Goal: Transaction & Acquisition: Book appointment/travel/reservation

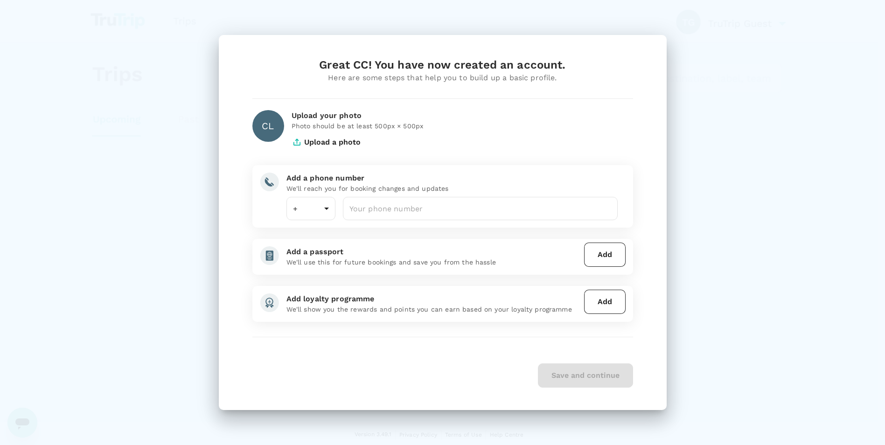
type input "886"
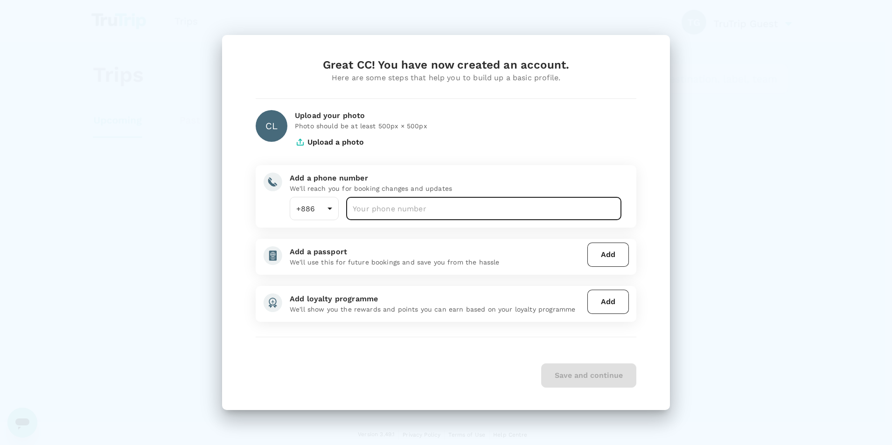
click at [412, 211] on input "number" at bounding box center [483, 208] width 275 height 23
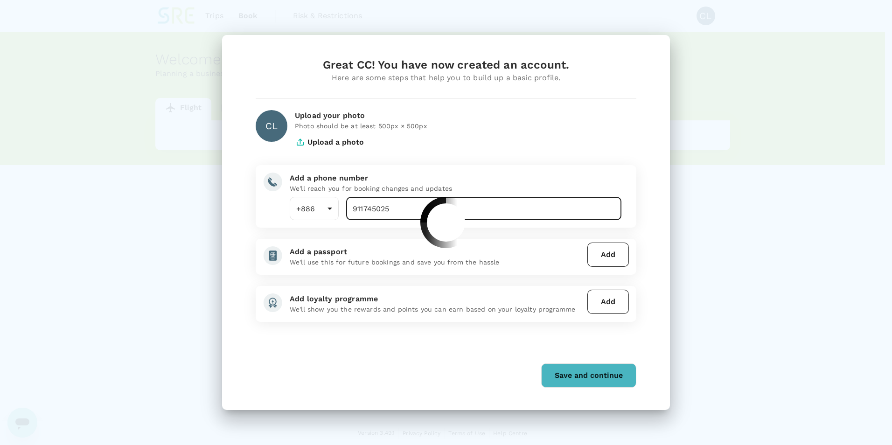
type input "911745025"
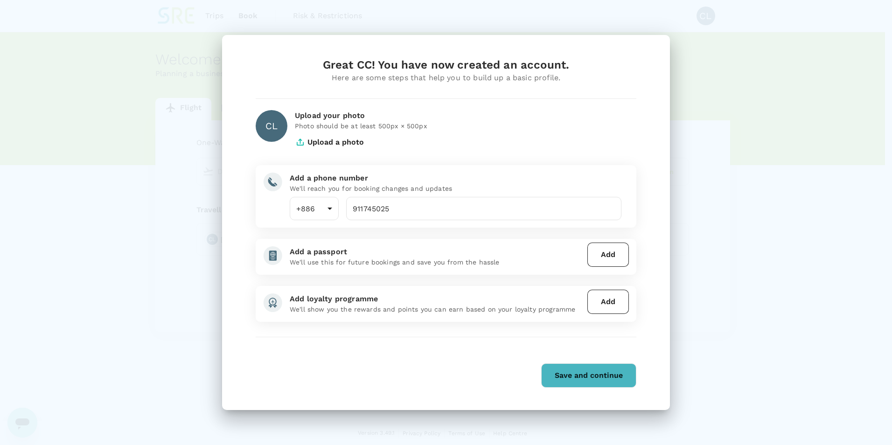
click at [613, 256] on button "Add" at bounding box center [608, 255] width 42 height 24
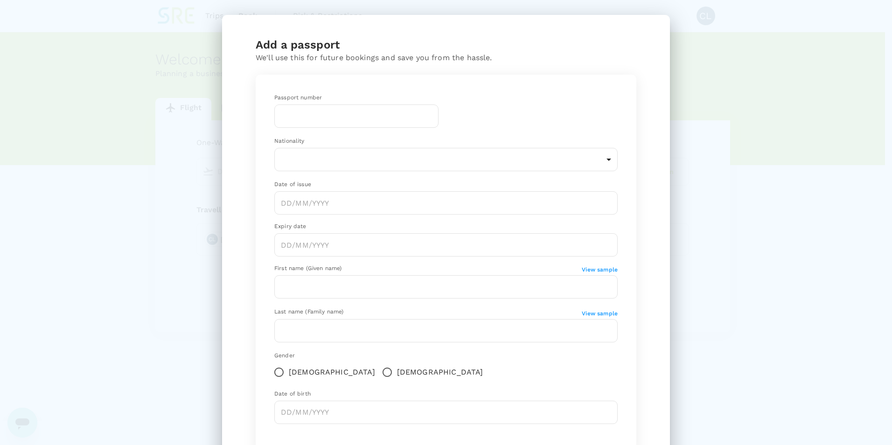
click at [334, 112] on input "text" at bounding box center [356, 115] width 164 height 23
type input "361928005"
click at [538, 163] on body "Trips Book Risk & Restrictions CL Welcome , CC . Planning a business trip? Get …" at bounding box center [446, 223] width 892 height 446
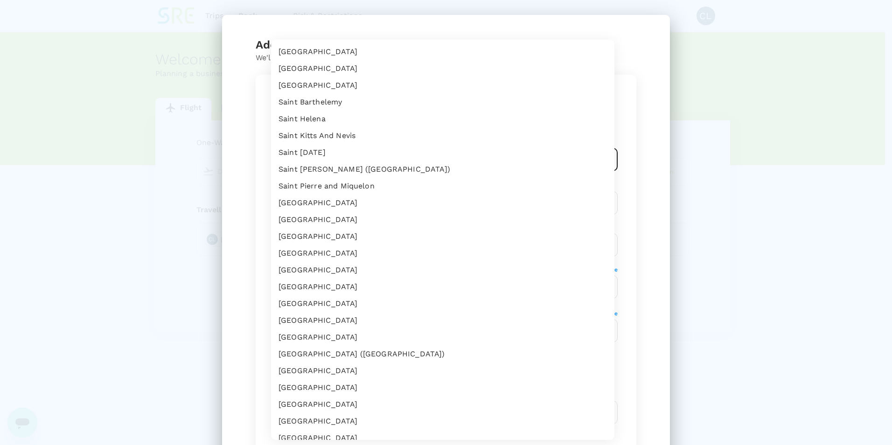
scroll to position [3265, 0]
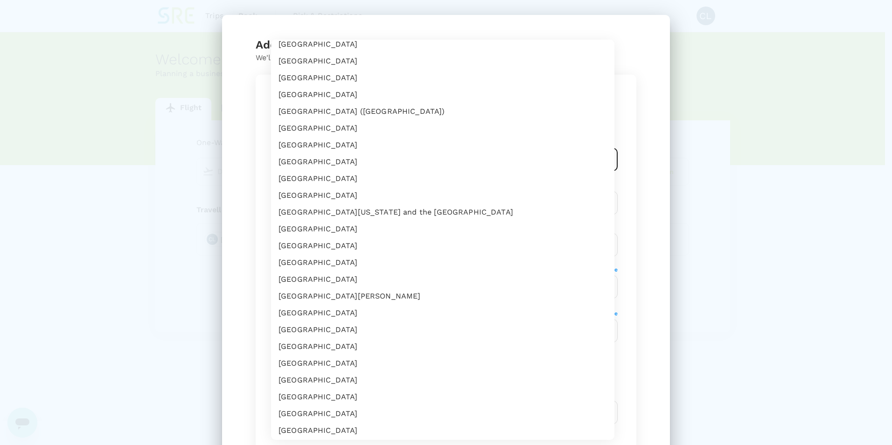
click at [301, 396] on li "[GEOGRAPHIC_DATA]" at bounding box center [442, 396] width 343 height 17
type input "TW"
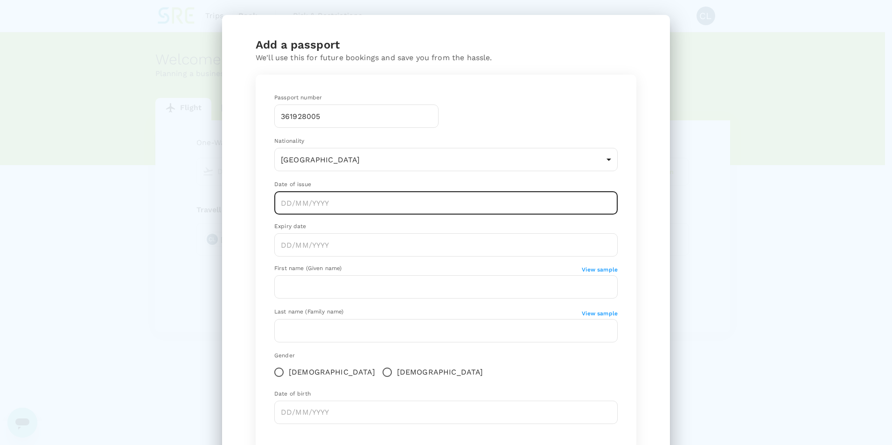
click at [343, 204] on input "Choose date" at bounding box center [445, 202] width 343 height 23
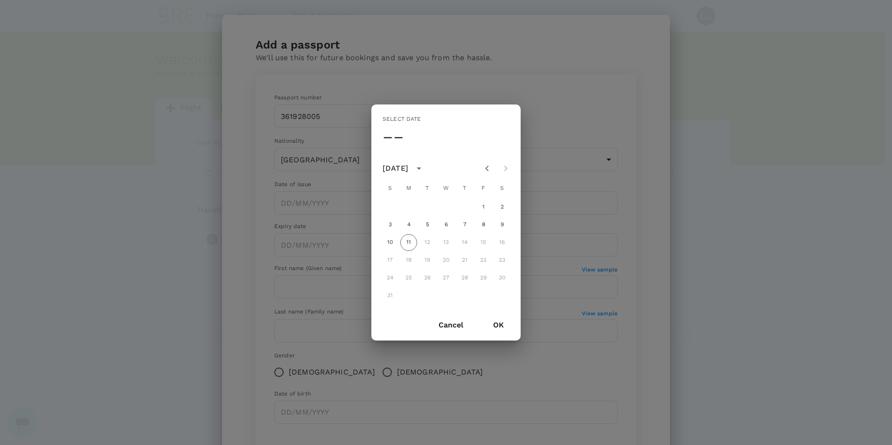
click at [421, 167] on icon "calendar view is open, switch to year view" at bounding box center [418, 168] width 5 height 2
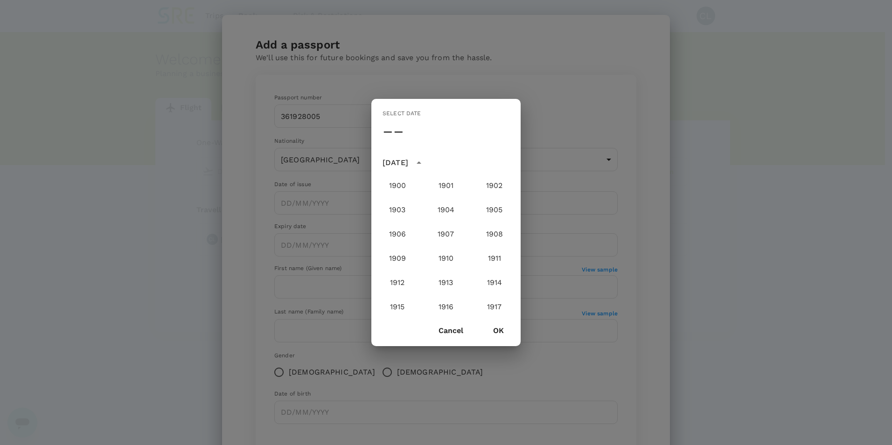
scroll to position [936, 0]
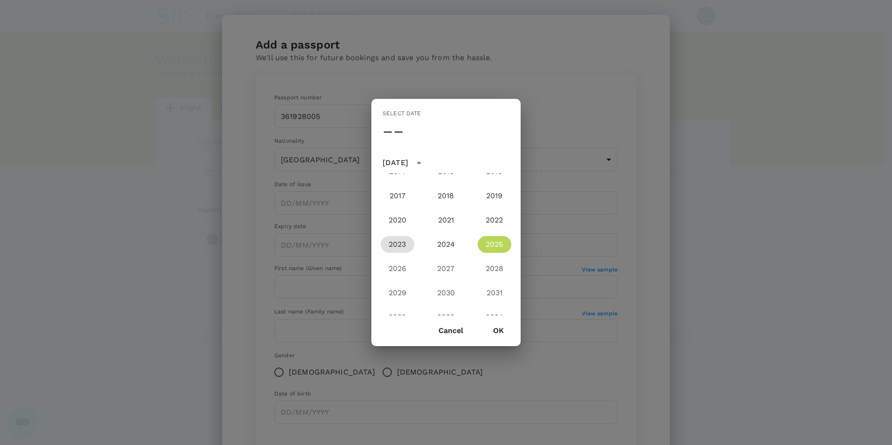
click at [391, 246] on button "2023" at bounding box center [398, 244] width 34 height 17
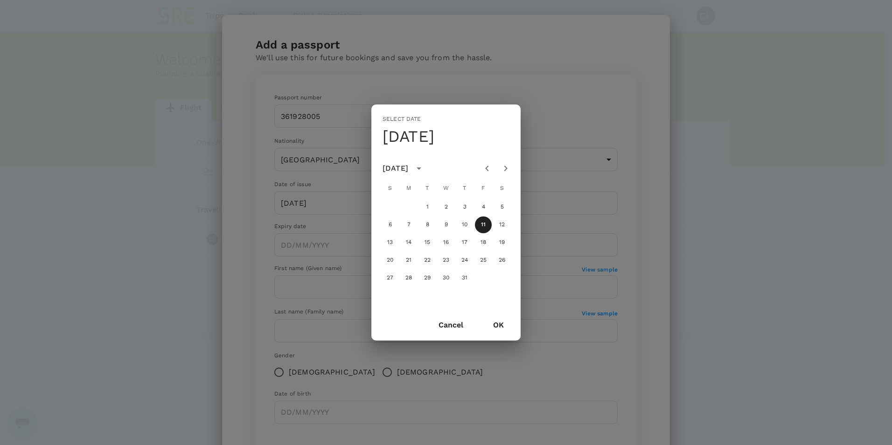
click at [488, 165] on icon "Previous month" at bounding box center [486, 168] width 11 height 11
click at [486, 165] on icon "Previous month" at bounding box center [486, 168] width 11 height 11
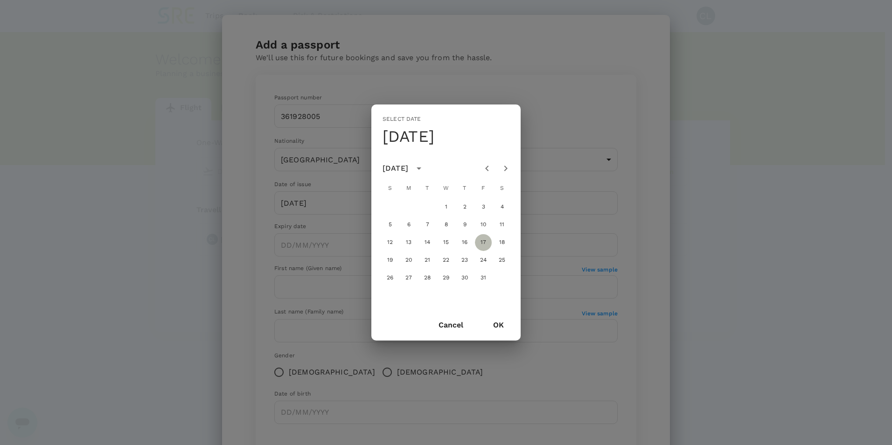
click at [485, 241] on button "17" at bounding box center [483, 242] width 17 height 17
type input "[DATE]"
click at [497, 325] on button "OK" at bounding box center [498, 324] width 37 height 23
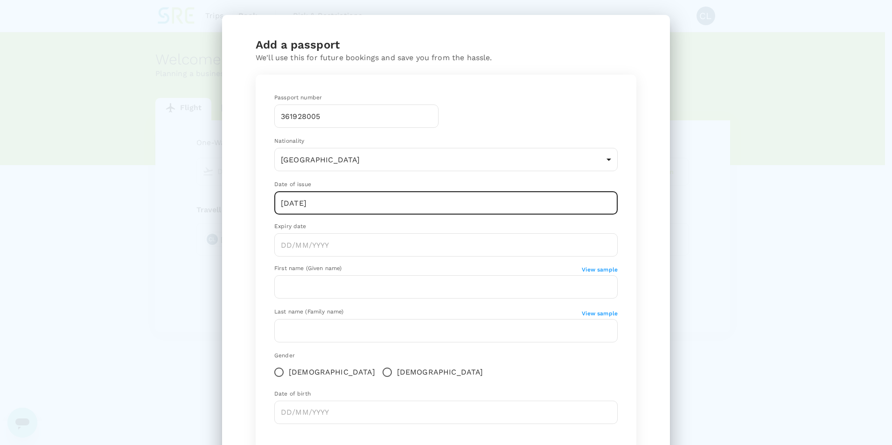
click at [332, 243] on input "Choose date" at bounding box center [445, 244] width 343 height 23
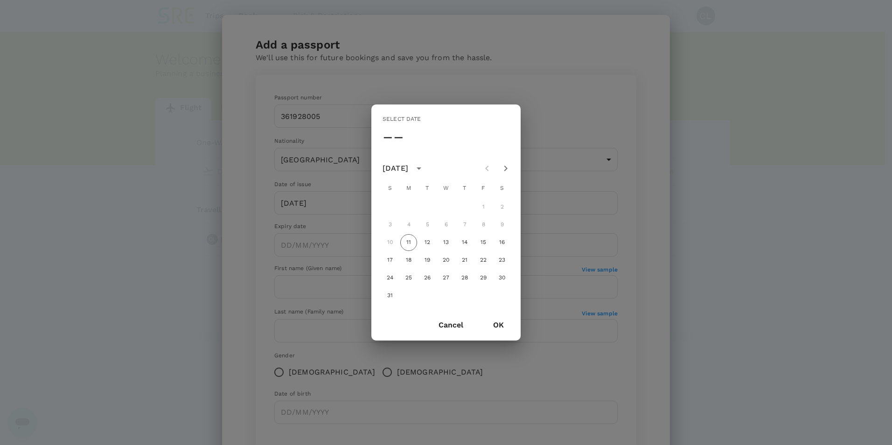
click at [421, 168] on icon "calendar view is open, switch to year view" at bounding box center [418, 168] width 5 height 2
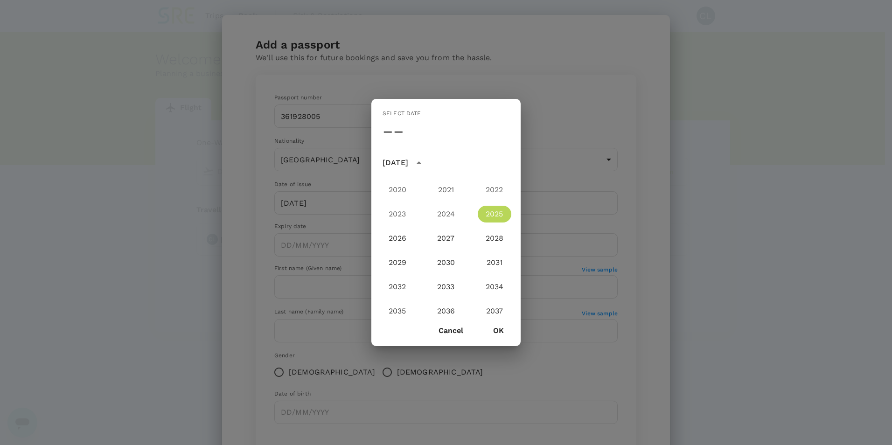
scroll to position [982, 0]
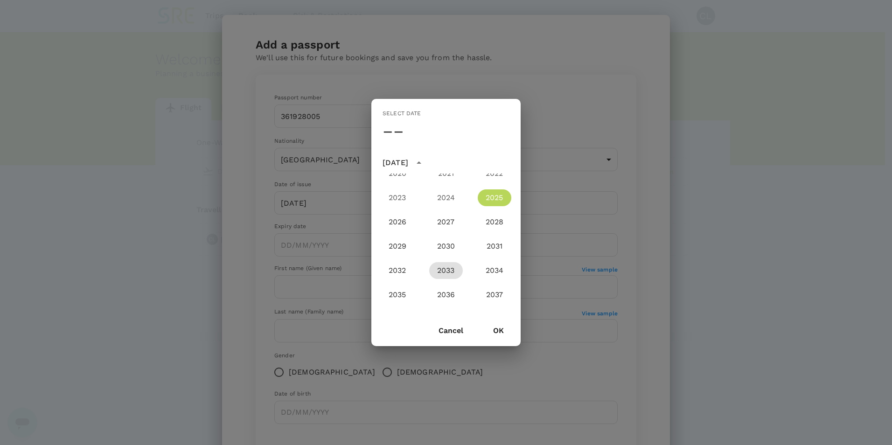
click at [451, 273] on button "2033" at bounding box center [446, 270] width 34 height 17
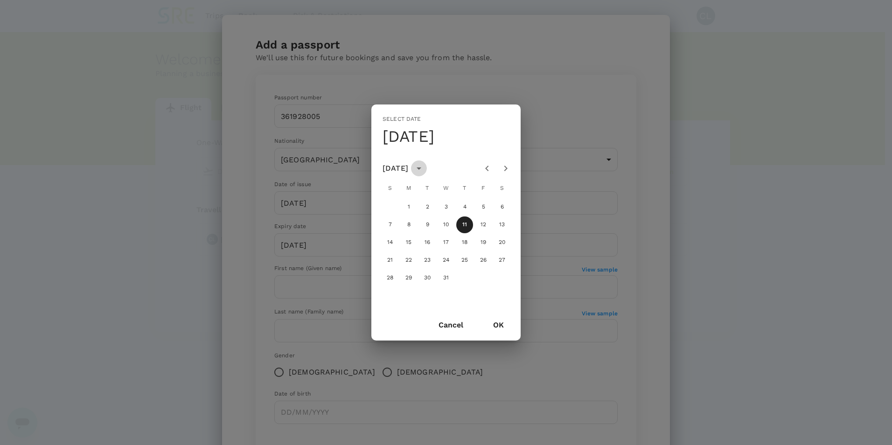
click at [424, 169] on icon "calendar view is open, switch to year view" at bounding box center [418, 168] width 11 height 11
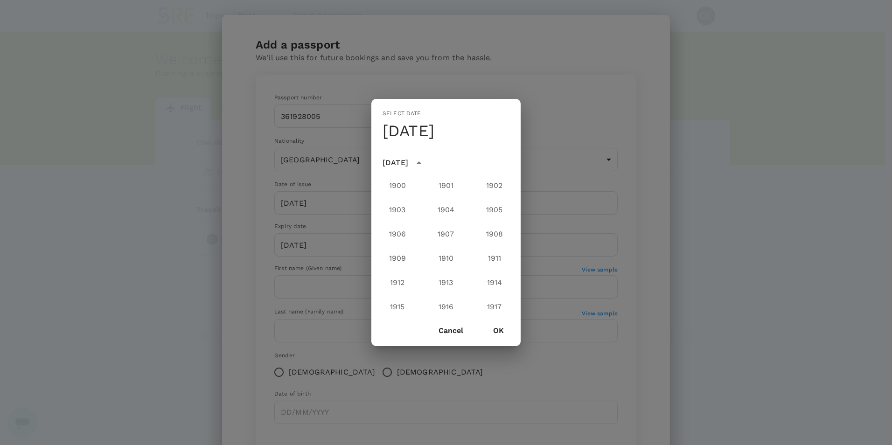
scroll to position [1008, 0]
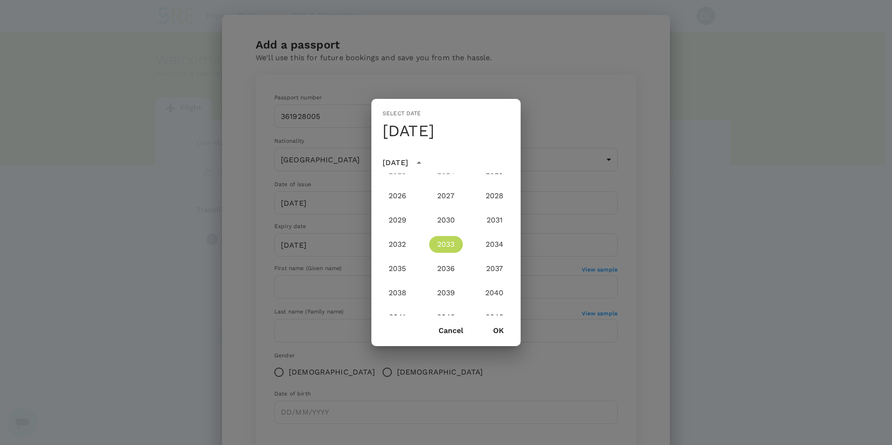
click at [446, 247] on button "2033" at bounding box center [446, 244] width 34 height 17
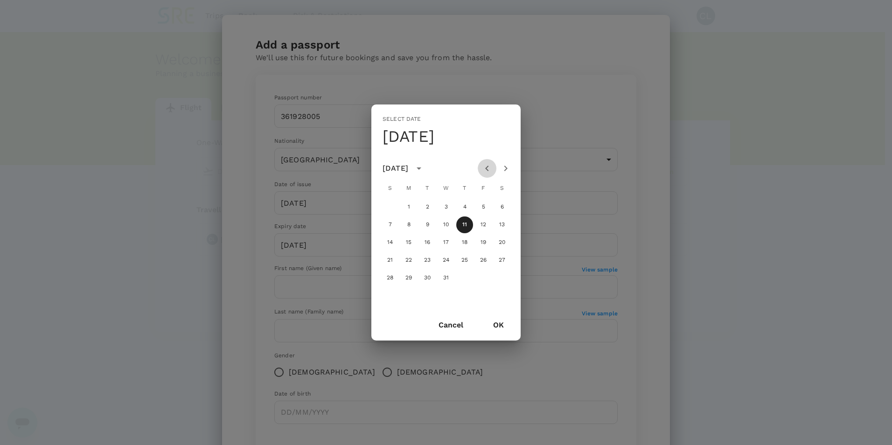
click at [482, 166] on icon "Previous month" at bounding box center [486, 168] width 11 height 11
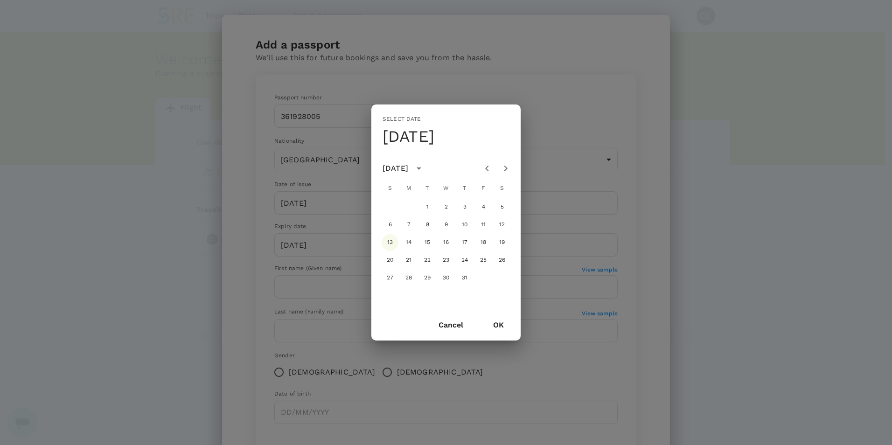
click at [392, 240] on button "13" at bounding box center [389, 242] width 17 height 17
type input "[DATE]"
click at [500, 324] on button "OK" at bounding box center [498, 324] width 37 height 23
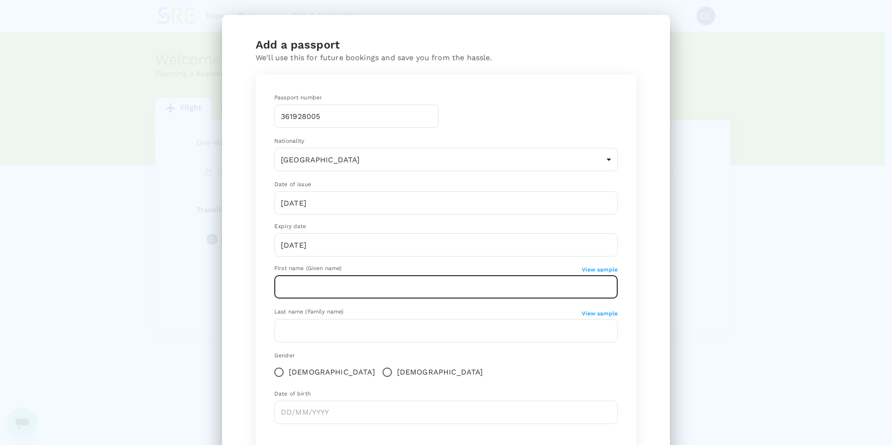
click at [344, 284] on input "text" at bounding box center [445, 286] width 343 height 23
type input "CC"
type input "[PERSON_NAME]"
drag, startPoint x: 318, startPoint y: 290, endPoint x: 222, endPoint y: 289, distance: 96.5
click at [222, 289] on div "Add a passport We'll use this for future bookings and save you from the hassle.…" at bounding box center [446, 265] width 448 height 500
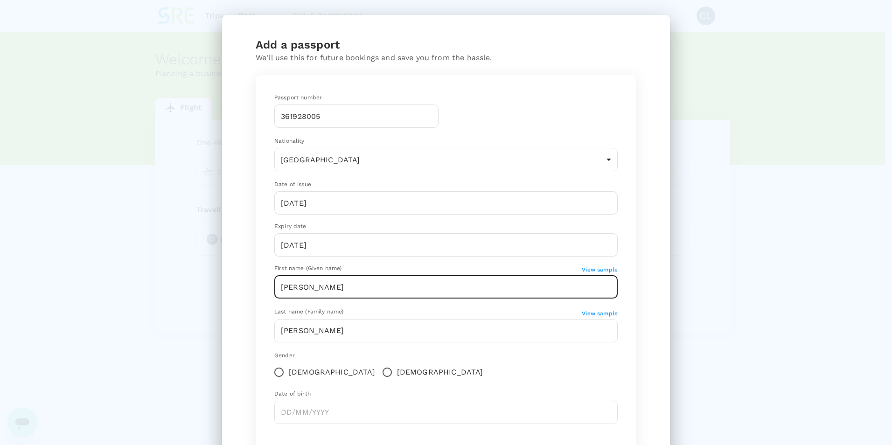
type input "[PERSON_NAME]"
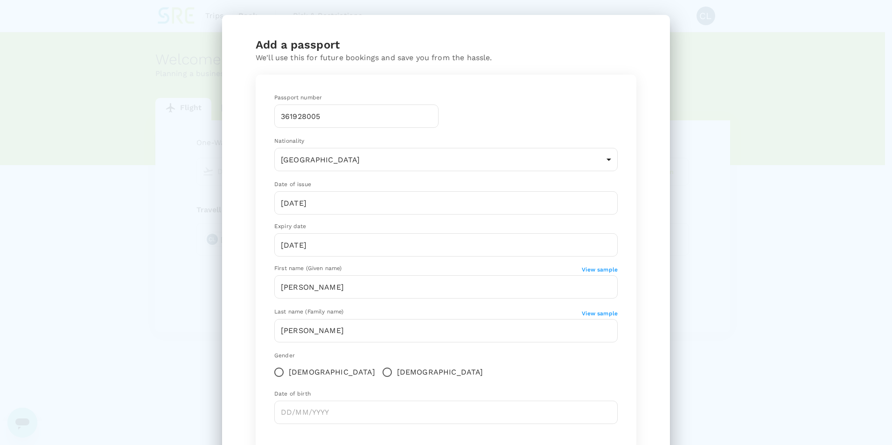
click at [421, 362] on div "Gender [DEMOGRAPHIC_DATA] [DEMOGRAPHIC_DATA]" at bounding box center [445, 366] width 343 height 31
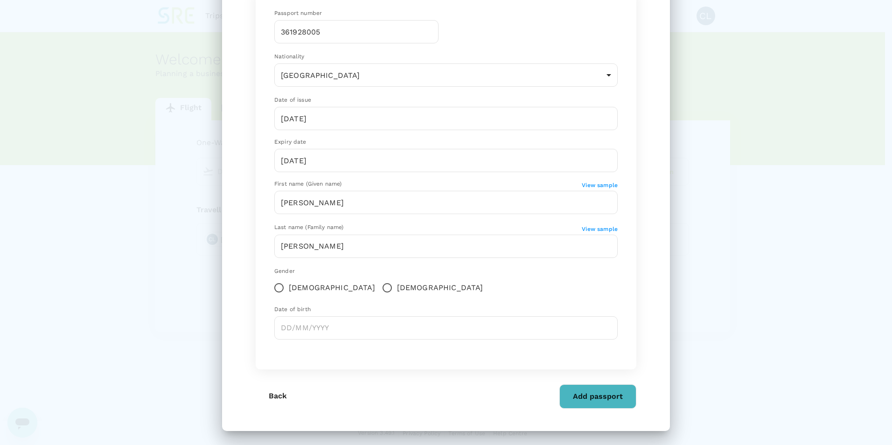
scroll to position [85, 0]
click at [377, 285] on input "[DEMOGRAPHIC_DATA]" at bounding box center [387, 287] width 20 height 20
radio input "true"
click at [313, 322] on input "Choose date" at bounding box center [445, 326] width 343 height 23
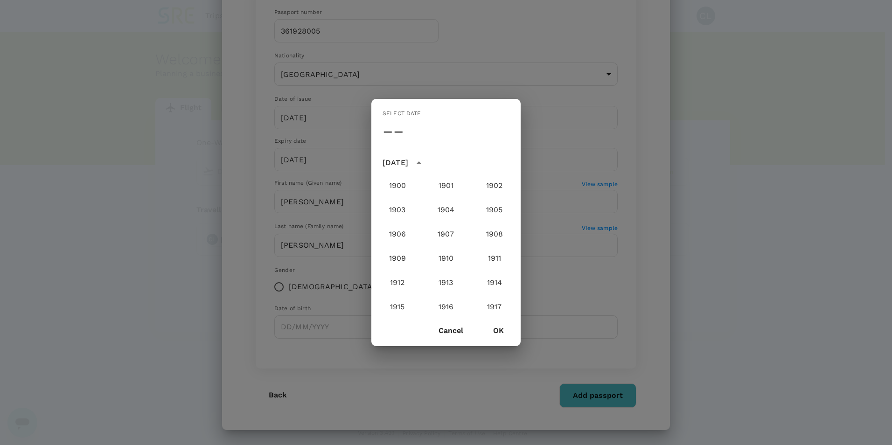
scroll to position [936, 0]
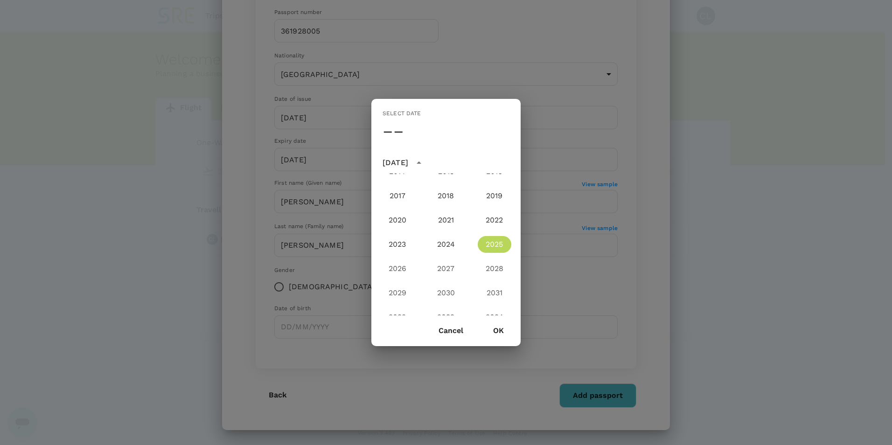
click at [424, 161] on icon "year view is open, switch to calendar view" at bounding box center [418, 162] width 11 height 11
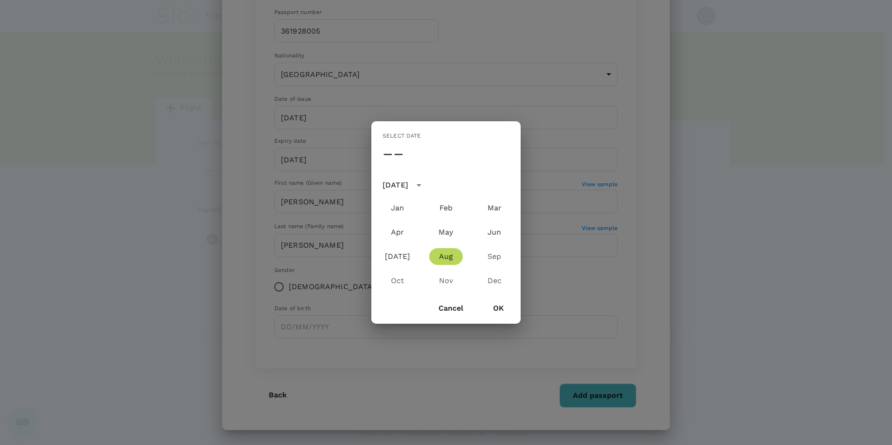
click at [408, 185] on div "[DATE]" at bounding box center [395, 185] width 26 height 11
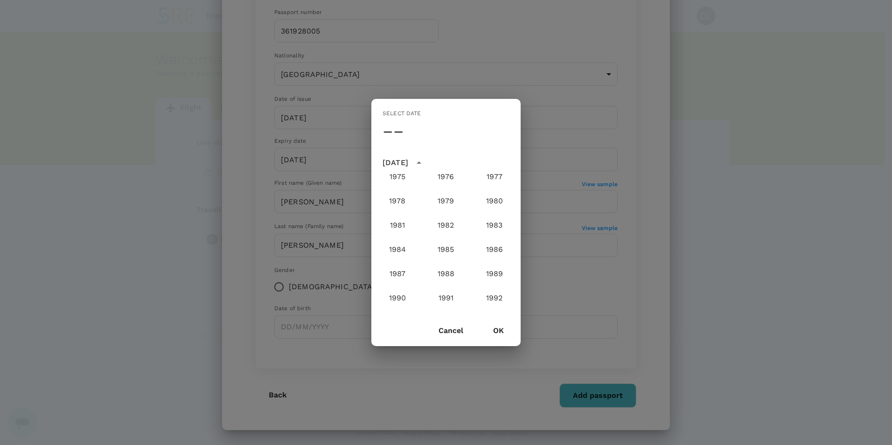
scroll to position [609, 0]
click at [441, 186] on button "1976" at bounding box center [446, 182] width 34 height 17
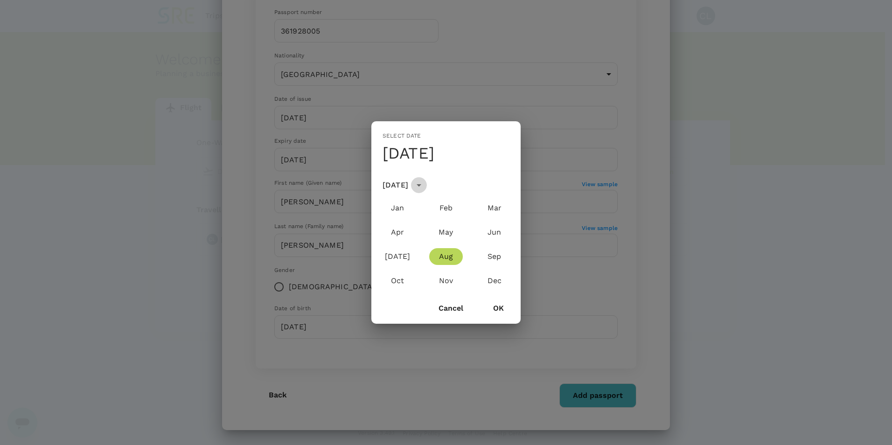
click at [424, 184] on icon "calendar view is open, switch to year view" at bounding box center [418, 185] width 11 height 11
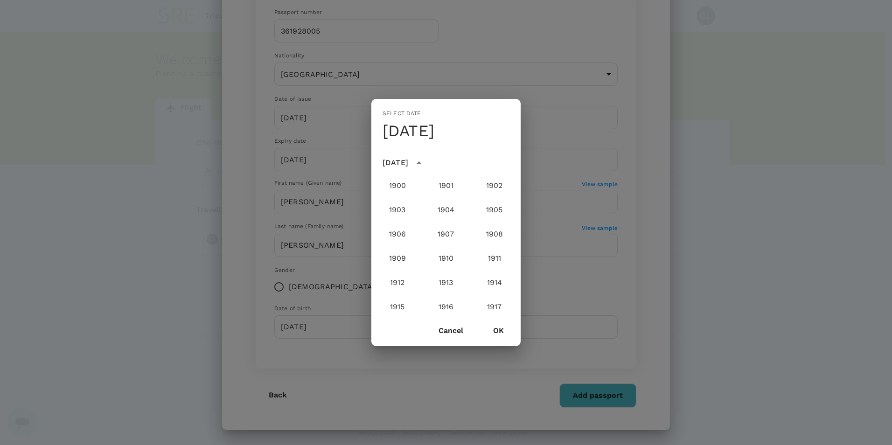
scroll to position [548, 0]
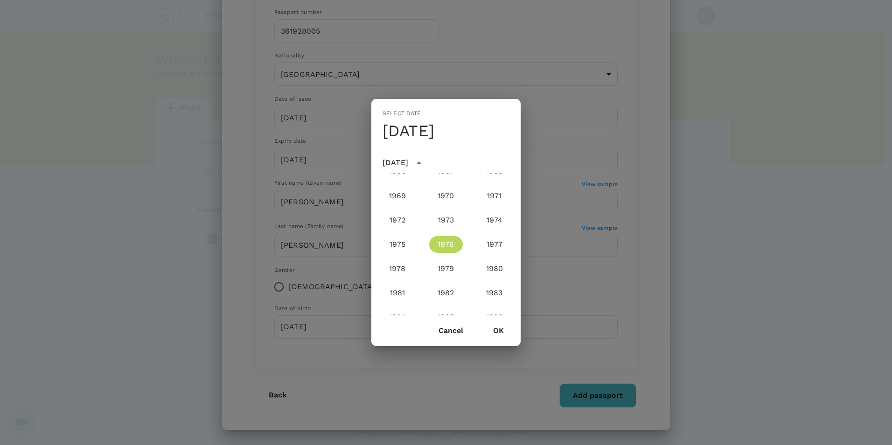
click at [444, 243] on button "1976" at bounding box center [446, 244] width 34 height 17
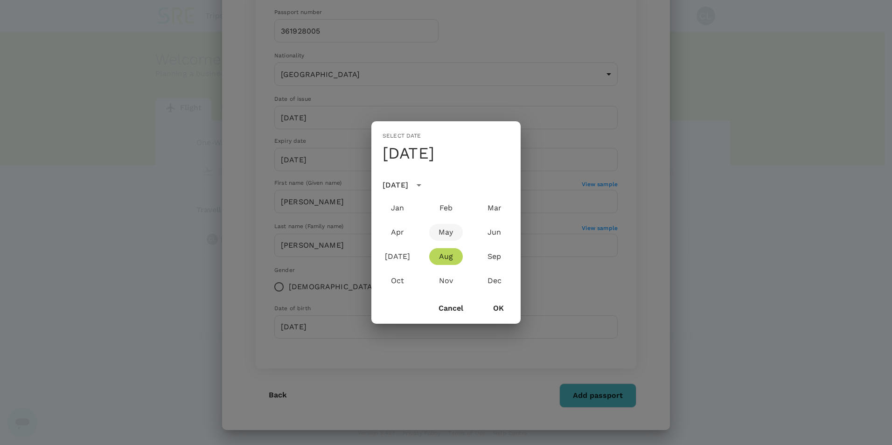
click at [448, 231] on button "May" at bounding box center [446, 232] width 34 height 17
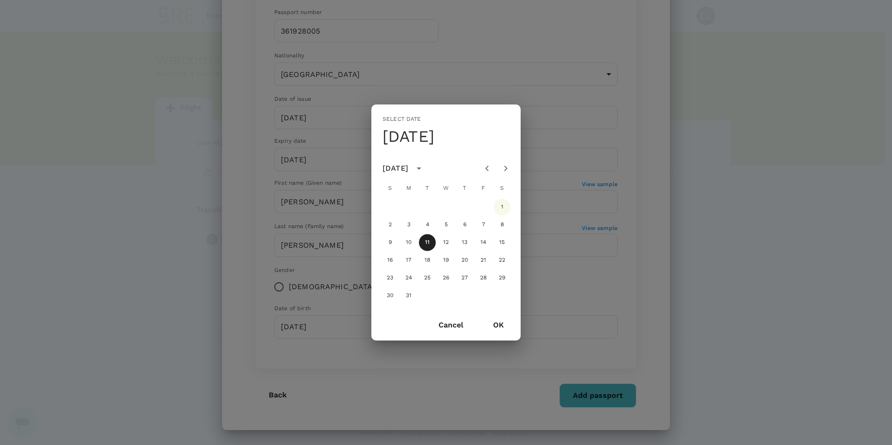
click at [503, 206] on button "1" at bounding box center [501, 207] width 17 height 17
type input "[DATE]"
click at [501, 324] on button "OK" at bounding box center [498, 324] width 37 height 23
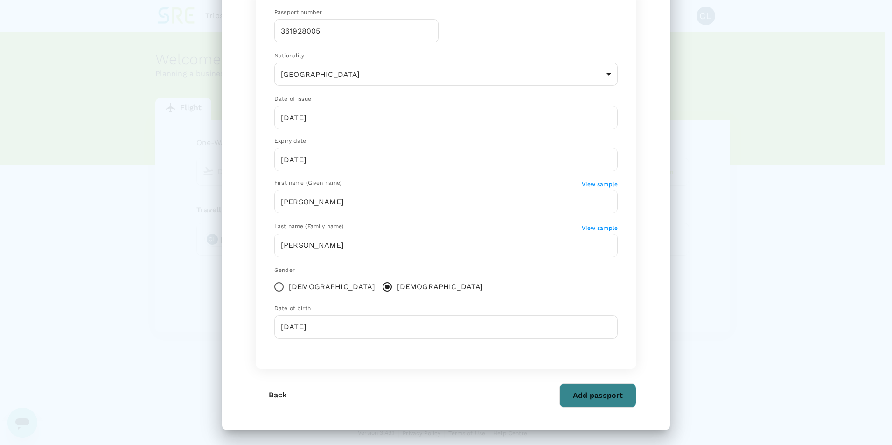
click at [599, 395] on button "Add passport" at bounding box center [597, 395] width 77 height 24
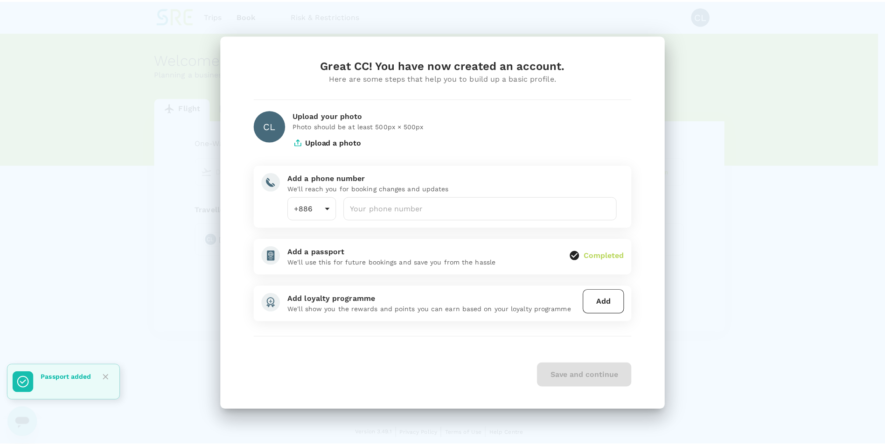
scroll to position [0, 0]
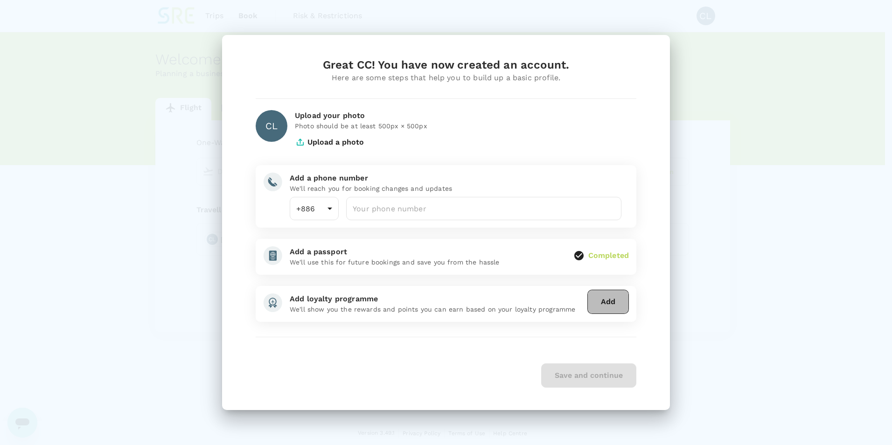
click at [617, 300] on button "Add" at bounding box center [608, 302] width 42 height 24
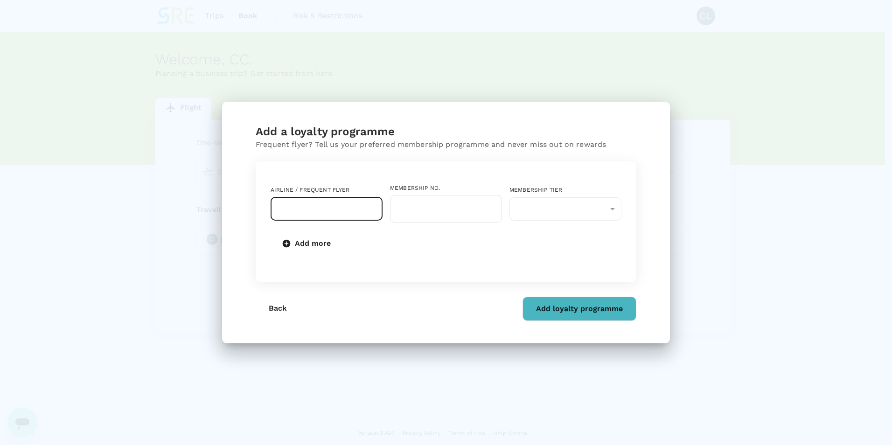
click at [344, 206] on input "text" at bounding box center [320, 209] width 90 height 18
click at [340, 240] on li "China Airlines Dynasty Flyer" at bounding box center [326, 238] width 112 height 28
type input "China Airlines Dynasty Flyer"
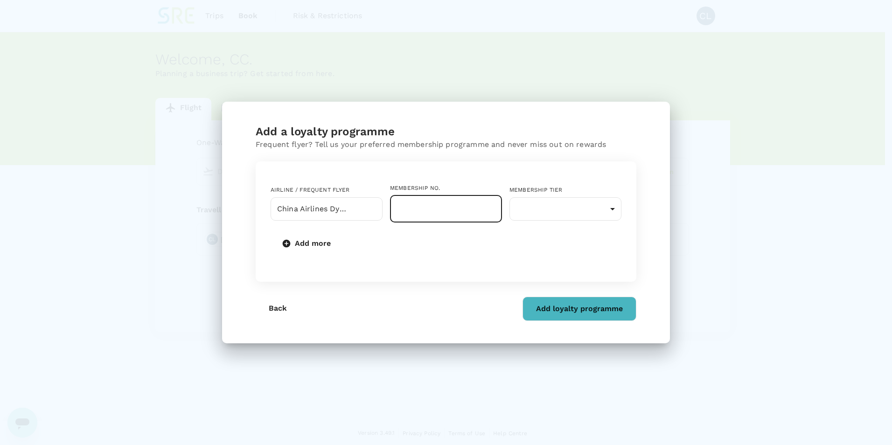
click at [454, 204] on input "text" at bounding box center [446, 209] width 112 height 28
type input "WA9170021"
click at [589, 217] on body "Trips Book Risk & Restrictions CL Welcome , CC . Planning a business trip? Get …" at bounding box center [446, 223] width 892 height 446
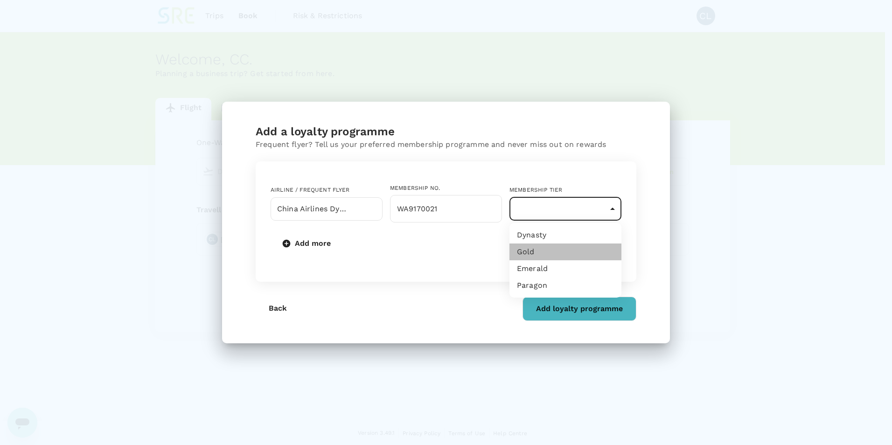
click at [538, 250] on li "Gold" at bounding box center [565, 251] width 112 height 17
type input "8"
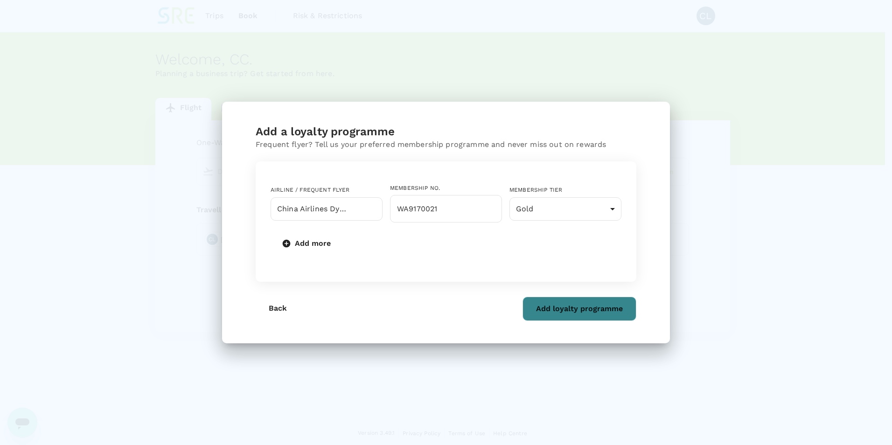
click at [587, 308] on button "Add loyalty programme" at bounding box center [579, 309] width 114 height 24
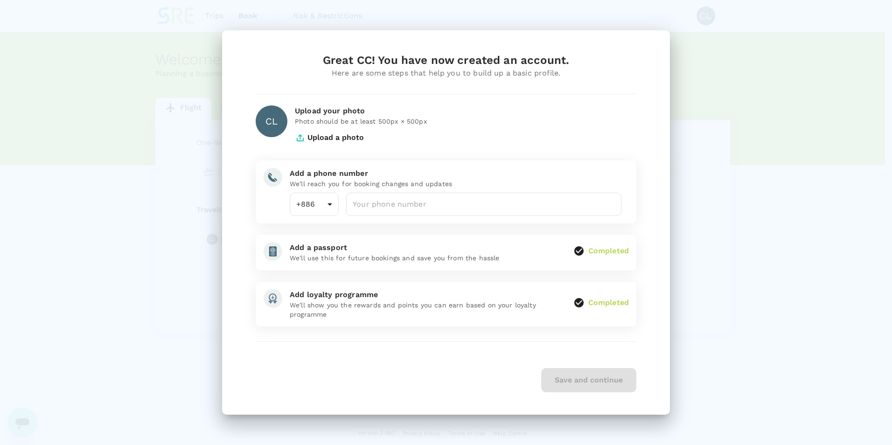
click at [613, 382] on div "Save and continue" at bounding box center [446, 380] width 381 height 24
click at [414, 201] on input "number" at bounding box center [483, 204] width 275 height 23
type input "911745025"
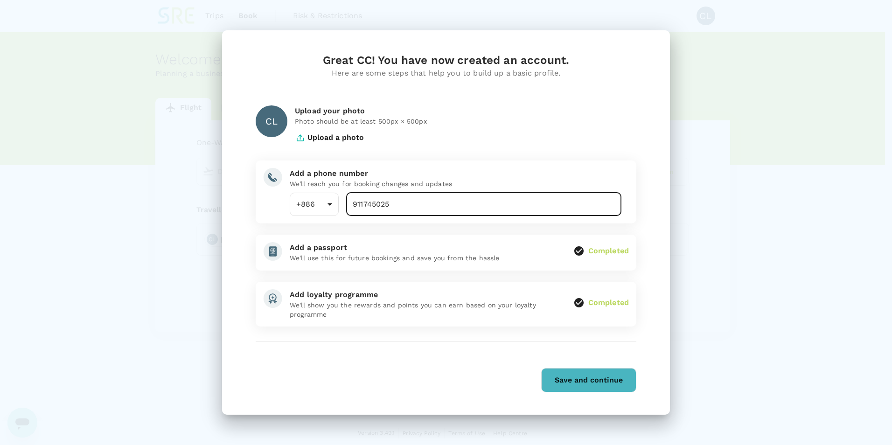
click at [494, 374] on div "Save and continue" at bounding box center [446, 380] width 381 height 24
click at [567, 378] on button "Save and continue" at bounding box center [588, 380] width 95 height 24
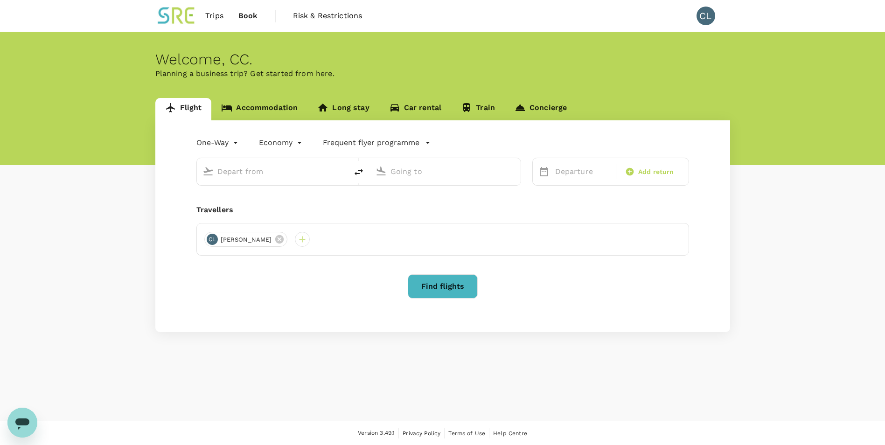
click at [263, 170] on input "text" at bounding box center [272, 171] width 111 height 14
click at [228, 190] on p "[GEOGRAPHIC_DATA], [GEOGRAPHIC_DATA]" at bounding box center [286, 190] width 187 height 9
type input "[GEOGRAPHIC_DATA], [GEOGRAPHIC_DATA] (any)"
click at [454, 166] on input "text" at bounding box center [445, 171] width 111 height 14
click at [423, 208] on p "[GEOGRAPHIC_DATA]" at bounding box center [441, 207] width 128 height 9
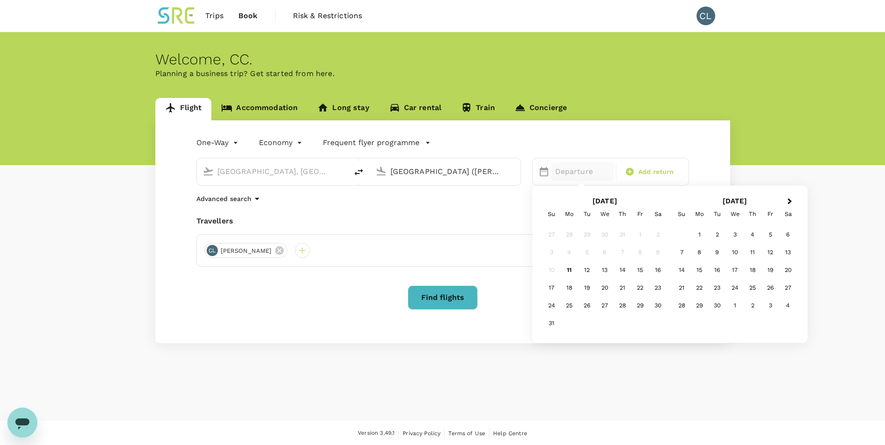
type input "[GEOGRAPHIC_DATA] ([PERSON_NAME])"
click at [791, 202] on button "Next Month" at bounding box center [790, 201] width 15 height 15
click at [721, 270] on div "14" at bounding box center [717, 270] width 18 height 18
click at [648, 174] on span "Add return" at bounding box center [656, 172] width 36 height 10
type input "roundtrip"
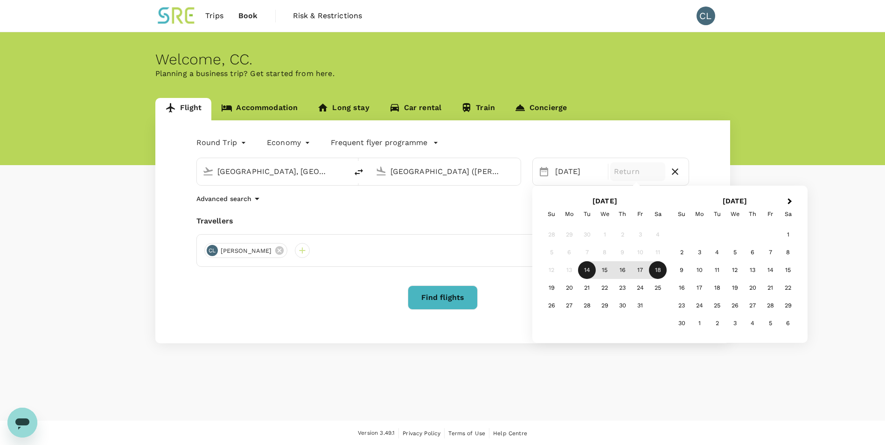
click at [652, 269] on div "18" at bounding box center [658, 270] width 18 height 18
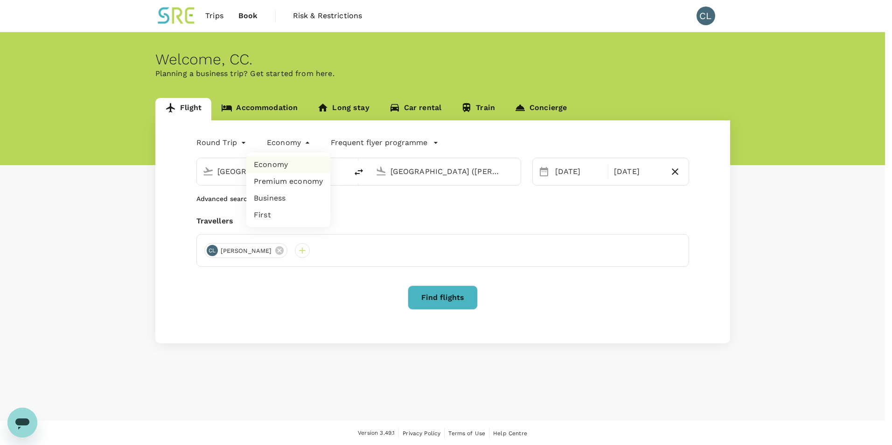
click at [303, 144] on body "Trips Book Risk & Restrictions CL Welcome , CC . Planning a business trip? Get …" at bounding box center [446, 223] width 892 height 446
click at [281, 199] on li "Business" at bounding box center [288, 198] width 84 height 17
type input "business"
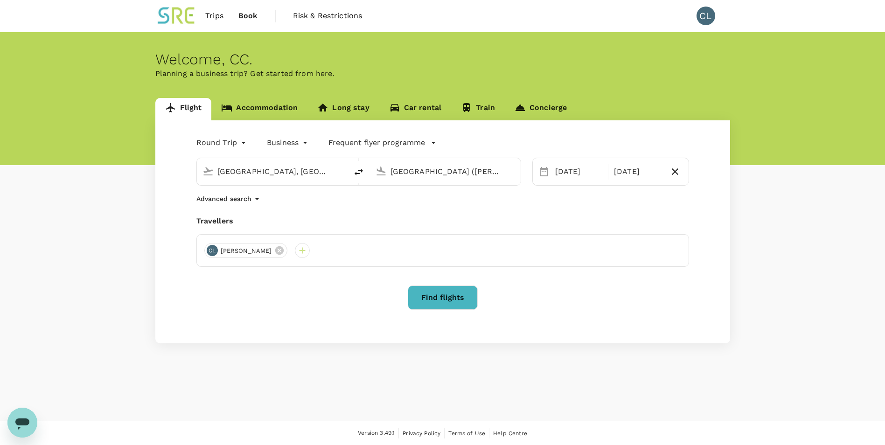
click at [435, 144] on icon "button" at bounding box center [433, 142] width 9 height 9
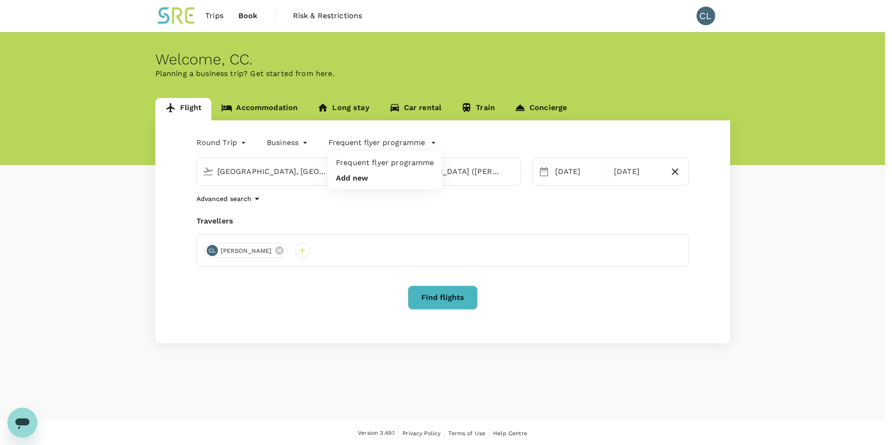
click at [560, 302] on div at bounding box center [446, 222] width 892 height 445
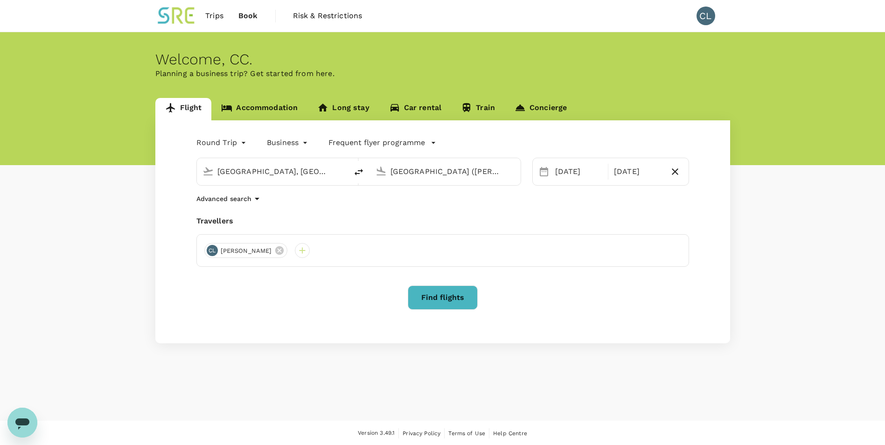
click at [440, 297] on button "Find flights" at bounding box center [443, 297] width 70 height 24
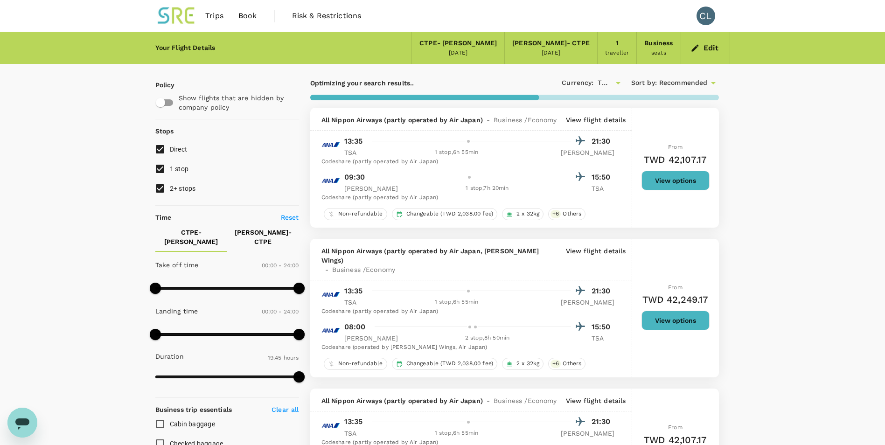
type input "1215"
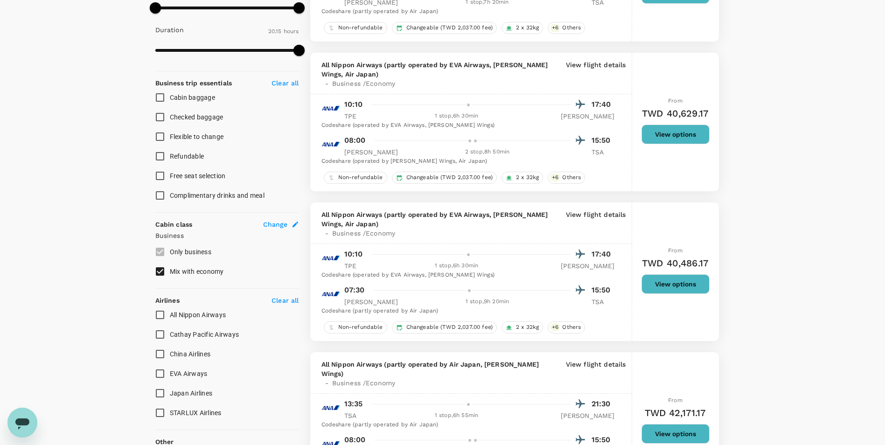
scroll to position [420, 0]
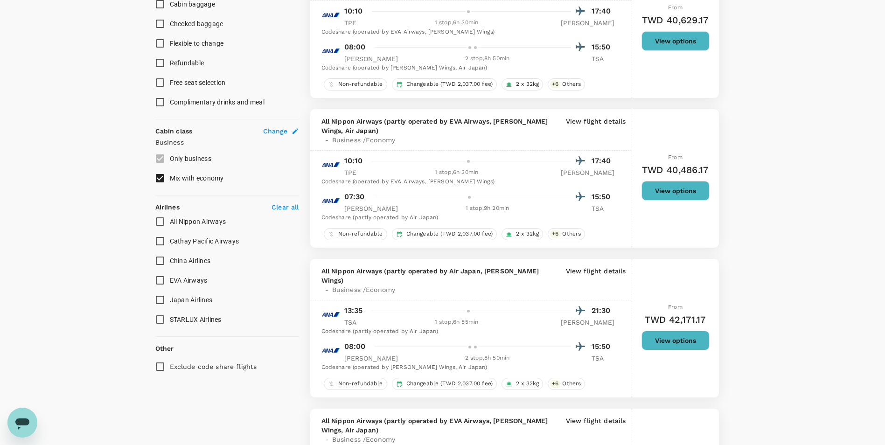
click at [159, 252] on input "China Airlines" at bounding box center [160, 261] width 20 height 20
checkbox input "true"
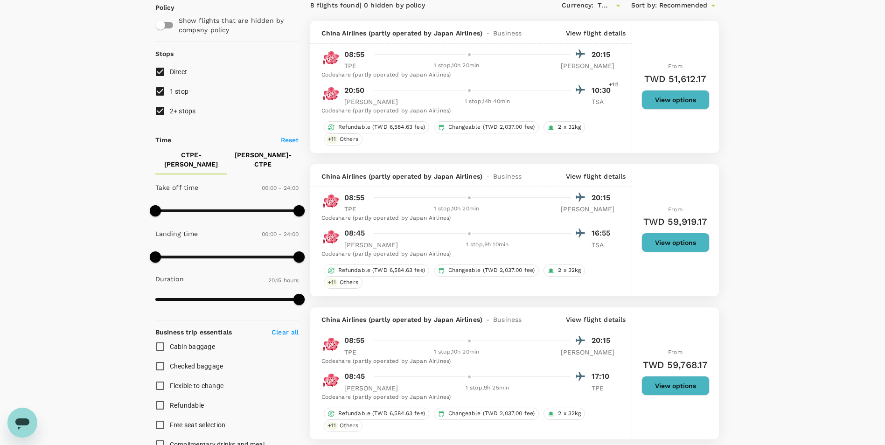
scroll to position [0, 0]
